Goal: Task Accomplishment & Management: Use online tool/utility

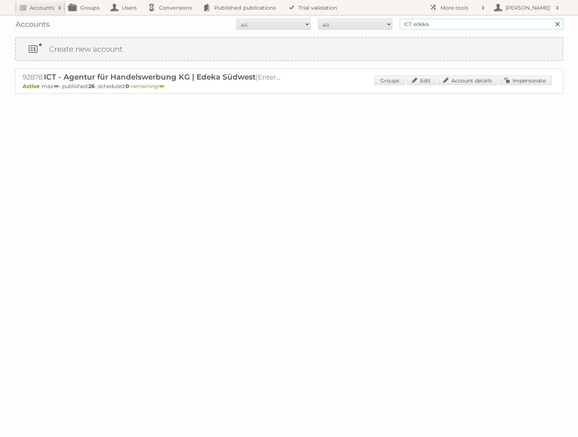
click at [438, 27] on input "ICT edeka" at bounding box center [481, 24] width 163 height 11
type input "alliance automotive"
click at [438, 19] on input "Search" at bounding box center [557, 24] width 11 height 11
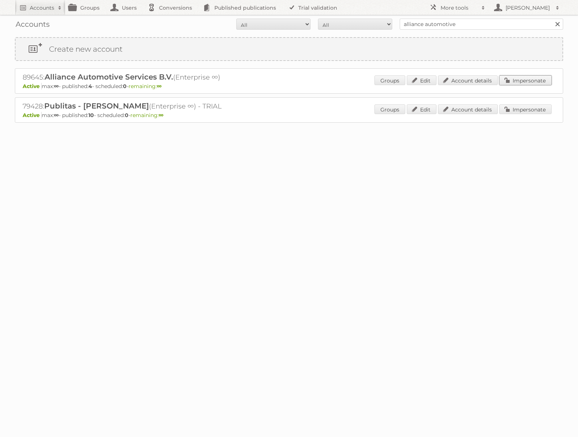
drag, startPoint x: 510, startPoint y: 82, endPoint x: 500, endPoint y: 82, distance: 10.0
click at [510, 82] on link "Impersonate" at bounding box center [525, 80] width 52 height 10
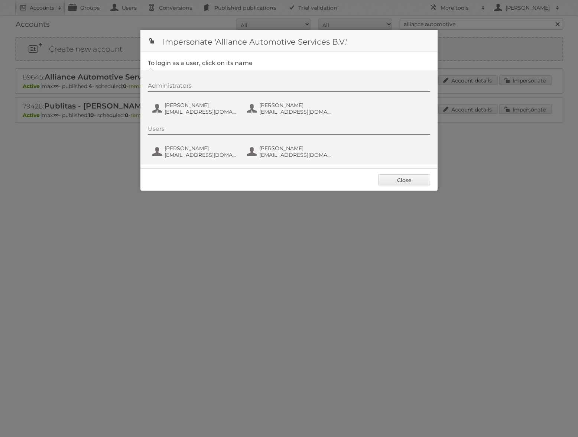
click at [391, 175] on link "Close" at bounding box center [404, 179] width 52 height 11
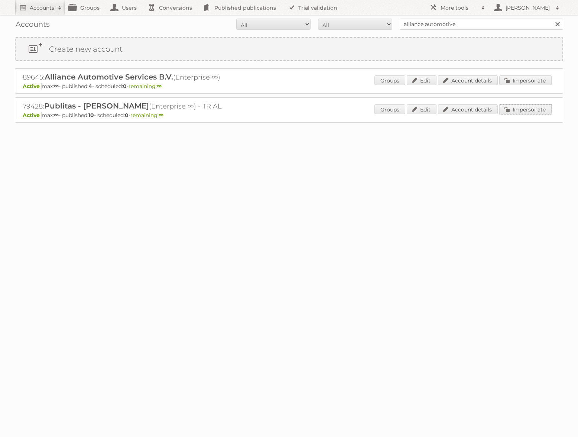
drag, startPoint x: 517, startPoint y: 106, endPoint x: 480, endPoint y: 109, distance: 36.9
click at [517, 106] on link "Impersonate" at bounding box center [525, 109] width 52 height 10
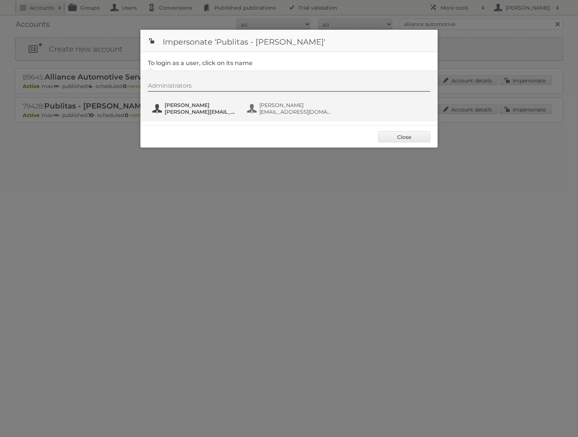
click at [192, 110] on span "[PERSON_NAME][EMAIL_ADDRESS][DOMAIN_NAME]" at bounding box center [201, 111] width 72 height 7
